Goal: Check status: Check status

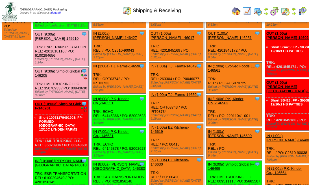
scroll to position [56, 0]
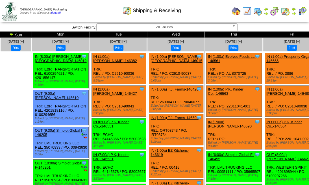
scroll to position [19, 0]
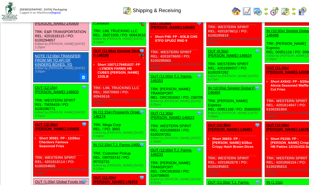
scroll to position [282, 0]
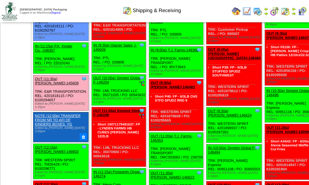
scroll to position [207, 0]
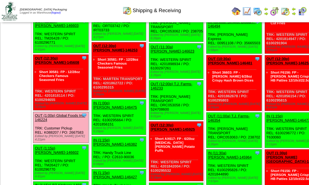
scroll to position [358, 0]
